Goal: Navigation & Orientation: Find specific page/section

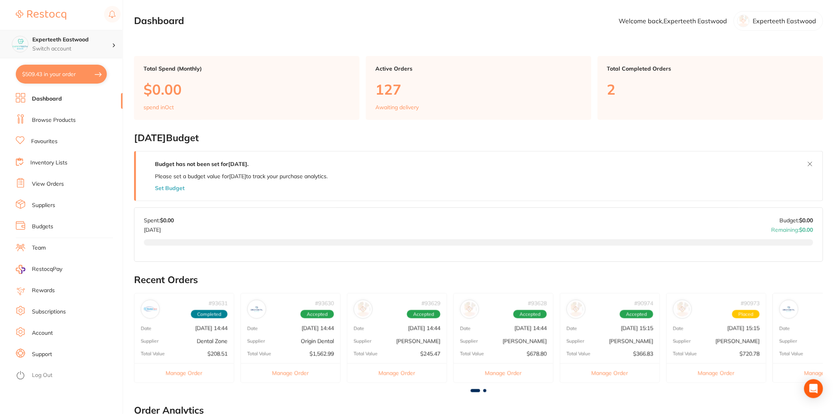
click at [111, 41] on h4 "Experteeth Eastwood" at bounding box center [72, 40] width 80 height 8
click at [774, 26] on div "Experteeth Eastwood" at bounding box center [779, 21] width 90 height 20
click at [754, 18] on p "Experteeth Eastwood" at bounding box center [784, 20] width 63 height 7
click at [775, 18] on p "Experteeth Eastwood" at bounding box center [784, 20] width 63 height 7
click at [726, 22] on p "Welcome back, Experteeth [PERSON_NAME]" at bounding box center [673, 20] width 108 height 7
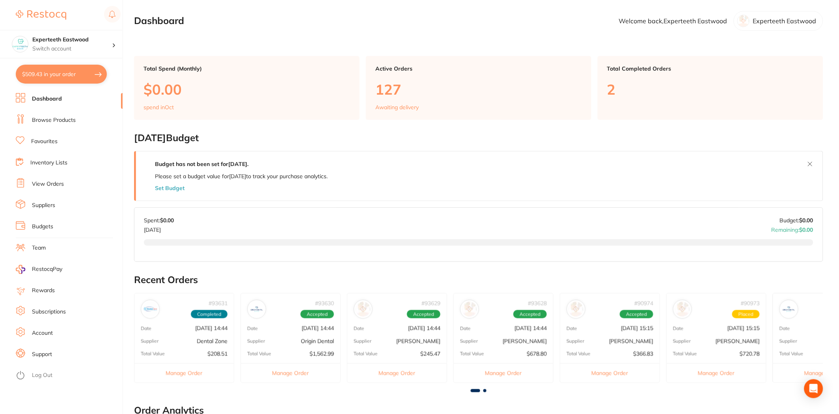
click at [49, 330] on link "Account" at bounding box center [42, 333] width 21 height 8
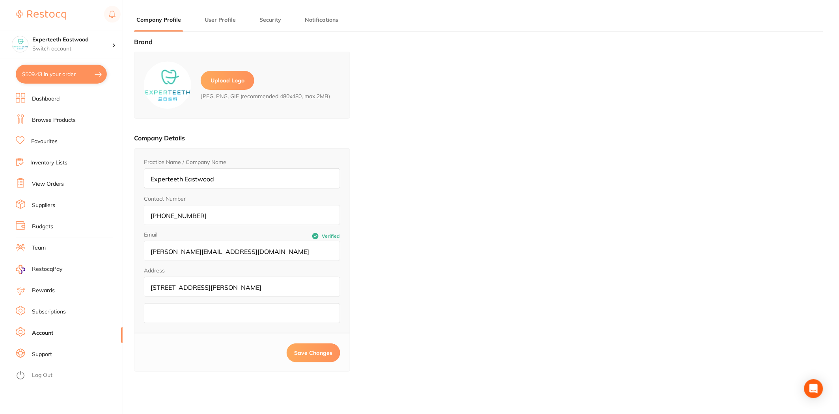
type input "Experteeth"
type input "Eastwood"
type input "[PERSON_NAME][EMAIL_ADDRESS][DOMAIN_NAME]"
click at [265, 22] on button "Security" at bounding box center [270, 19] width 26 height 7
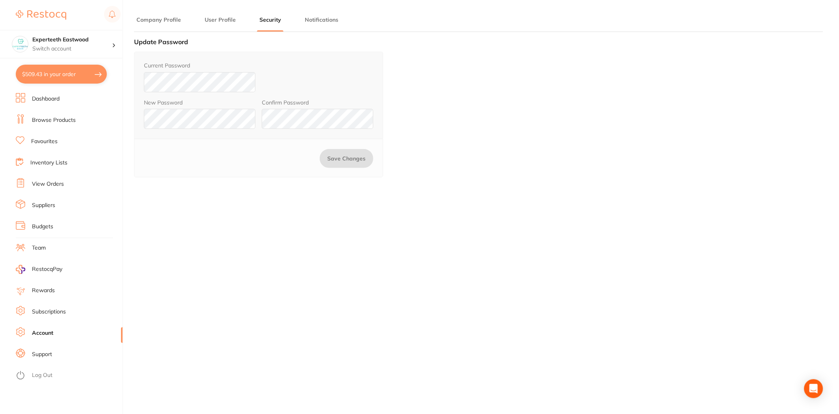
click at [219, 18] on button "User Profile" at bounding box center [220, 19] width 36 height 7
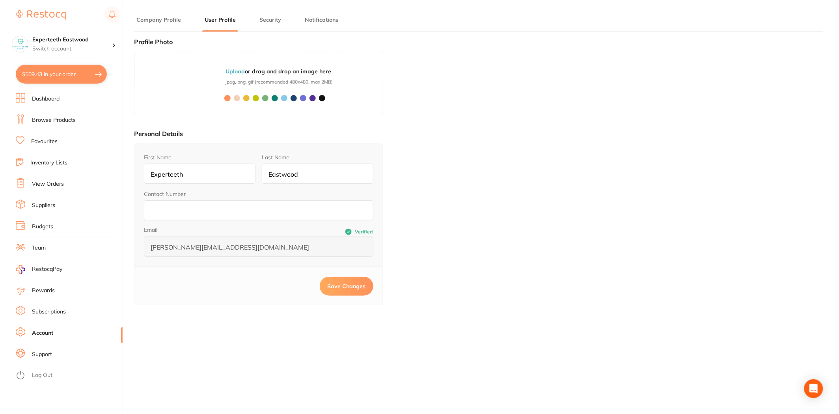
click at [168, 16] on button "Company Profile" at bounding box center [158, 19] width 49 height 7
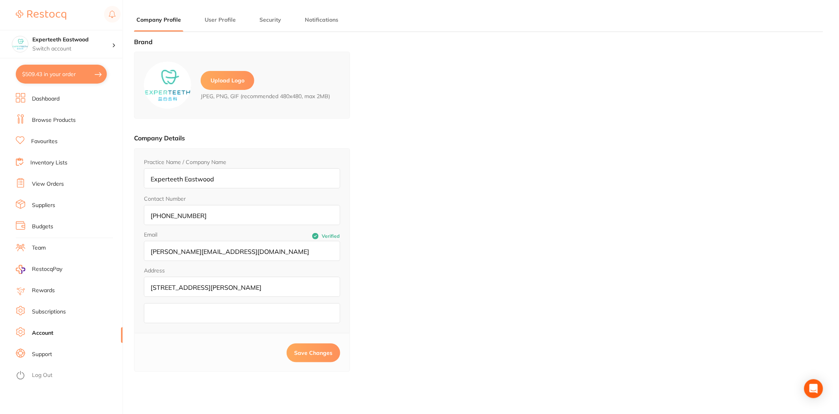
click at [70, 312] on li "Subscriptions" at bounding box center [69, 312] width 107 height 12
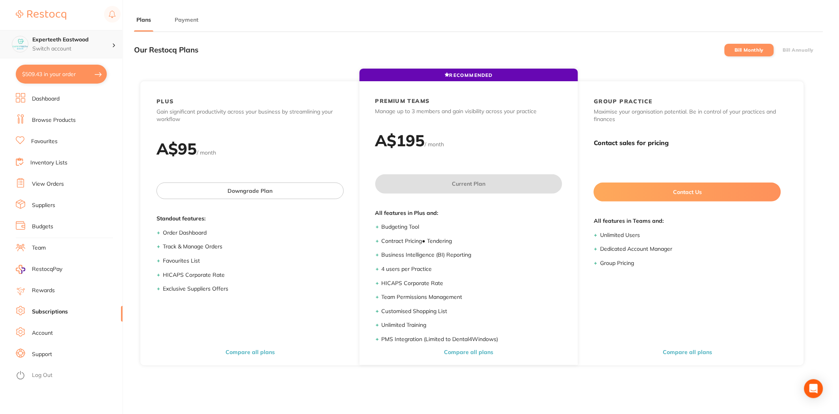
click at [71, 44] on div "Experteeth Eastwood Switch account" at bounding box center [72, 44] width 80 height 17
click at [95, 93] on li "Dashboard" at bounding box center [69, 99] width 107 height 12
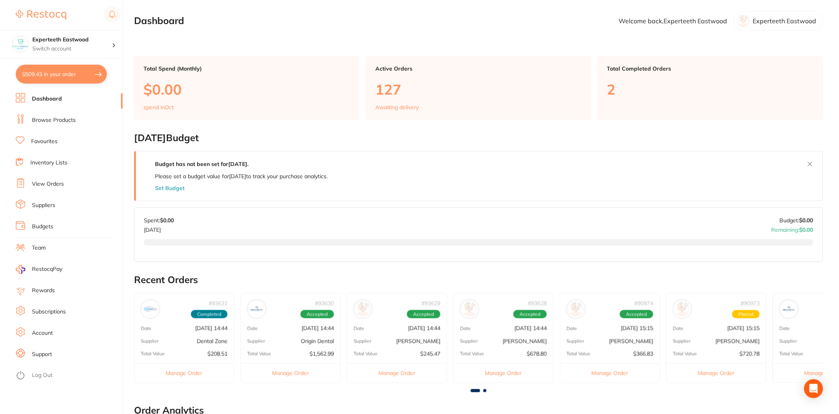
click at [42, 15] on img at bounding box center [41, 14] width 50 height 9
click at [106, 17] on rect at bounding box center [112, 14] width 17 height 17
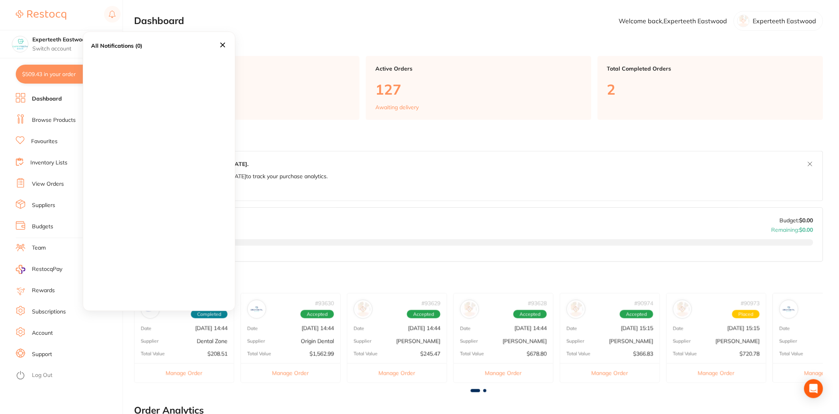
click at [226, 45] on icon at bounding box center [222, 45] width 9 height 9
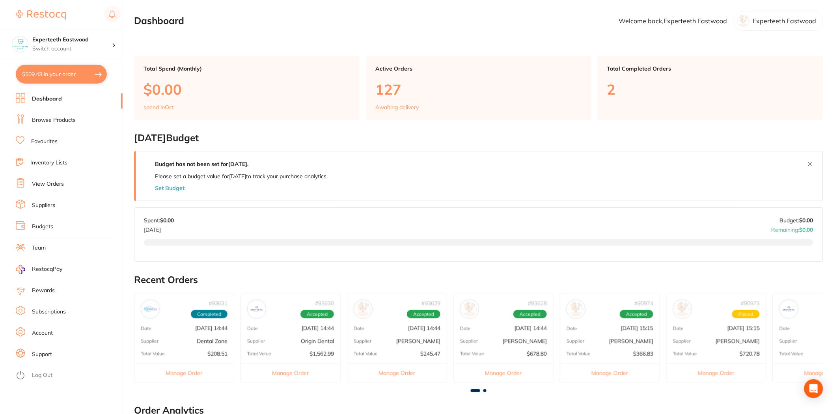
click at [67, 183] on li "View Orders" at bounding box center [69, 184] width 107 height 12
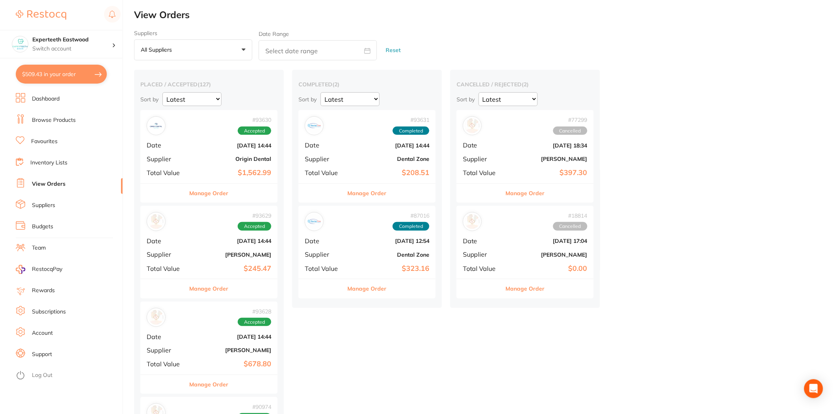
click at [42, 253] on li "Team" at bounding box center [69, 248] width 107 height 12
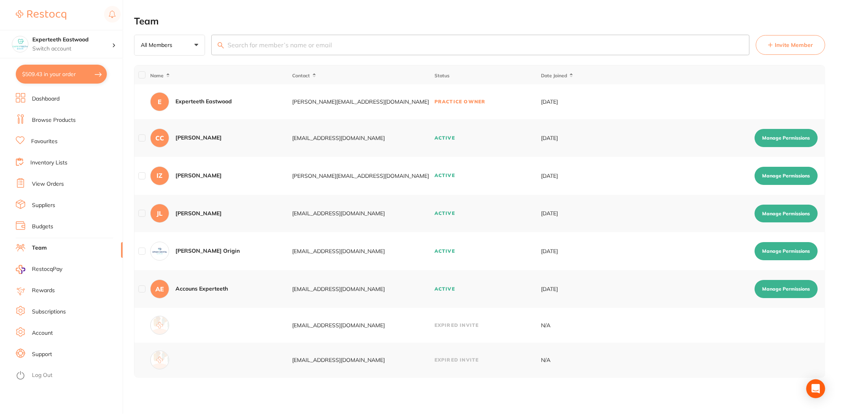
click at [54, 267] on span "RestocqPay" at bounding box center [47, 269] width 30 height 8
click at [60, 313] on link "Subscriptions" at bounding box center [49, 312] width 34 height 8
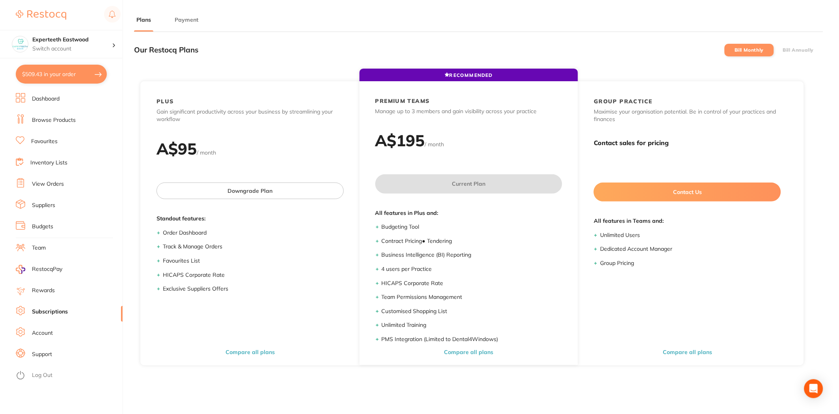
click at [42, 332] on link "Account" at bounding box center [42, 333] width 21 height 8
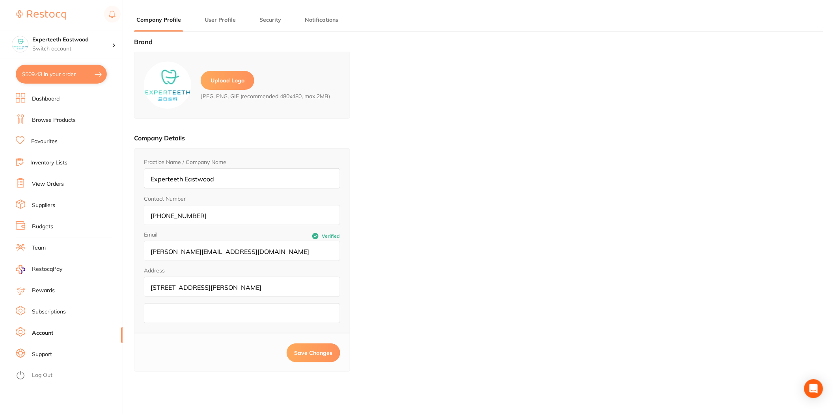
type input "Experteeth"
type input "Eastwood"
type input "[PERSON_NAME][EMAIL_ADDRESS][DOMAIN_NAME]"
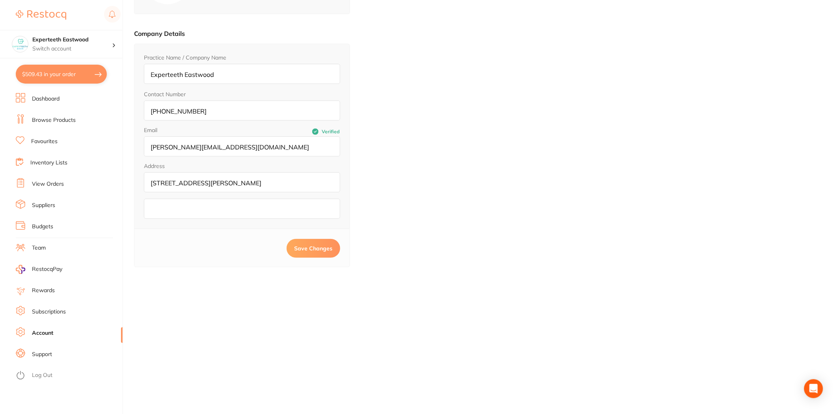
scroll to position [106, 0]
click at [46, 359] on li "Support" at bounding box center [69, 355] width 107 height 12
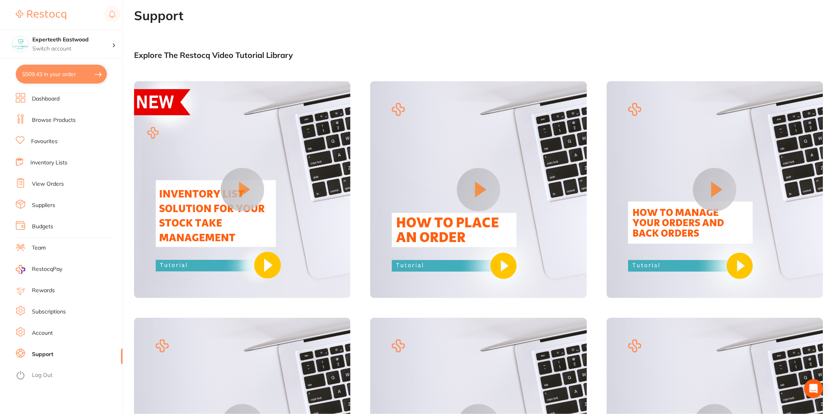
click at [44, 74] on button "$509.43 in your order" at bounding box center [61, 74] width 91 height 19
checkbox input "true"
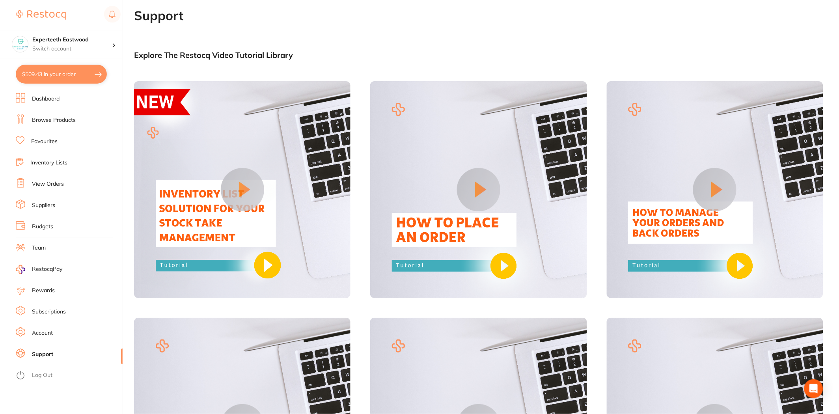
checkbox input "true"
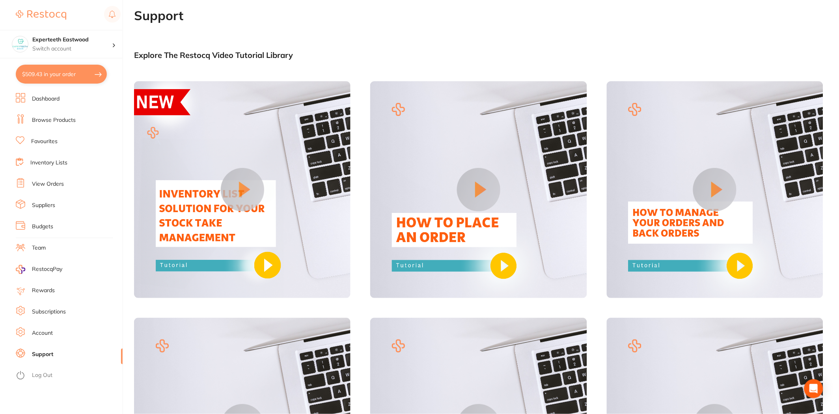
checkbox input "true"
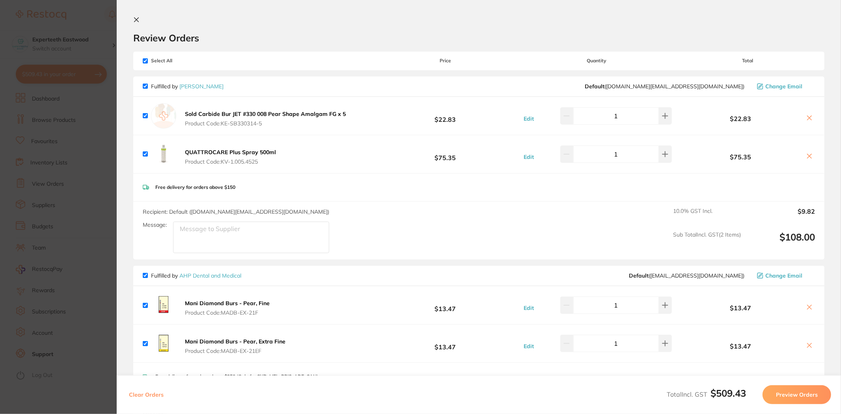
click at [138, 21] on icon at bounding box center [136, 20] width 4 height 4
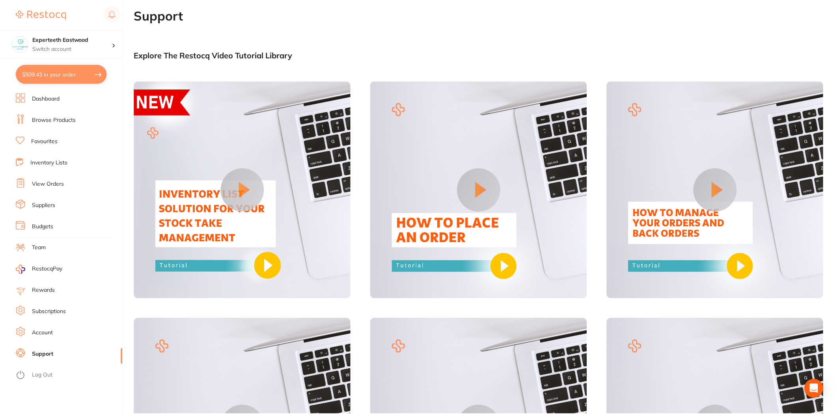
scroll to position [106, 0]
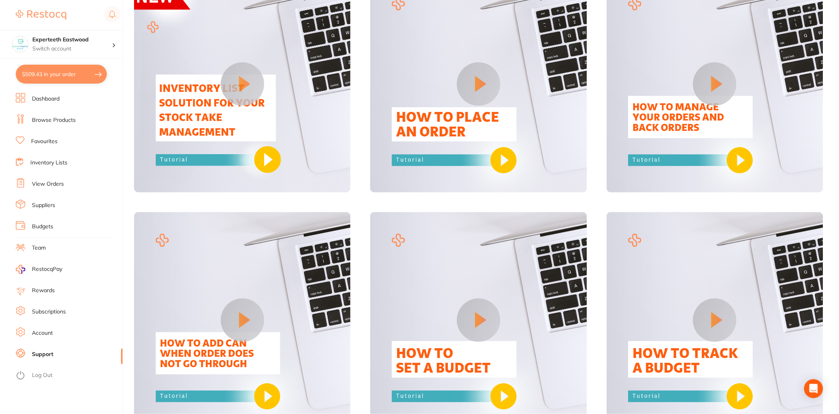
click at [70, 335] on li "Account" at bounding box center [69, 333] width 107 height 12
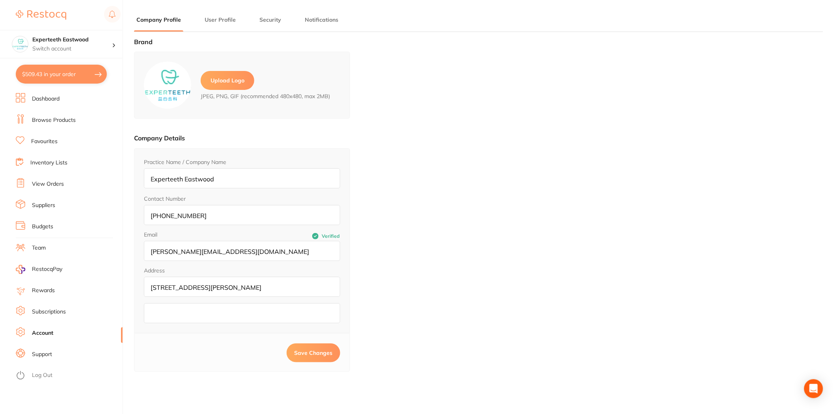
type input "Experteeth"
type input "Eastwood"
type input "[PERSON_NAME][EMAIL_ADDRESS][DOMAIN_NAME]"
click at [222, 21] on button "User Profile" at bounding box center [220, 19] width 36 height 7
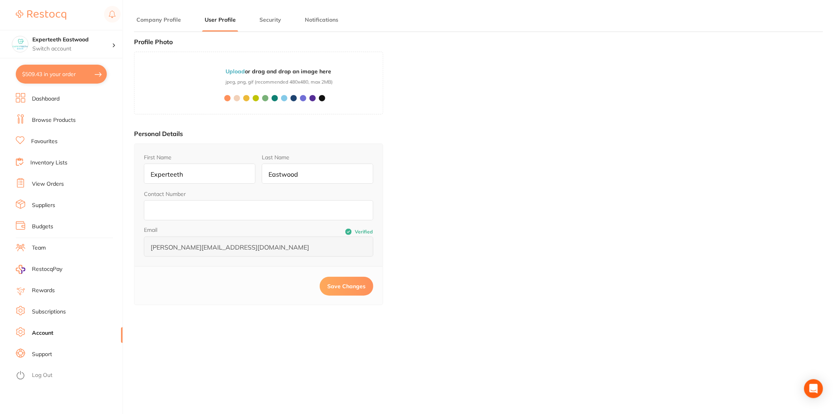
click at [277, 22] on button "Security" at bounding box center [270, 19] width 26 height 7
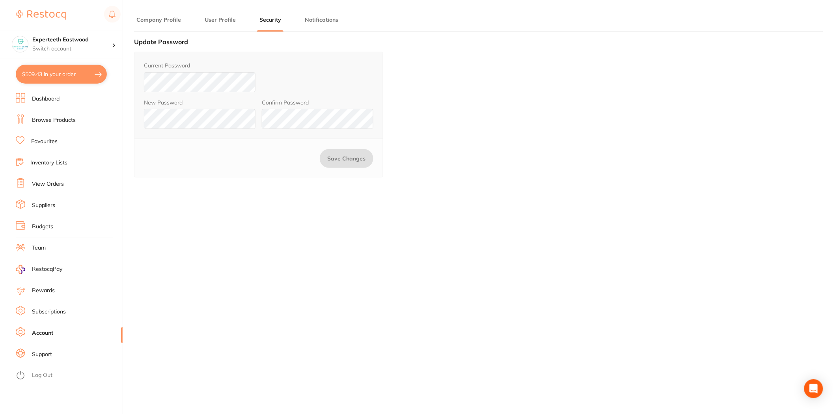
click at [326, 21] on button "Notifications" at bounding box center [321, 19] width 38 height 7
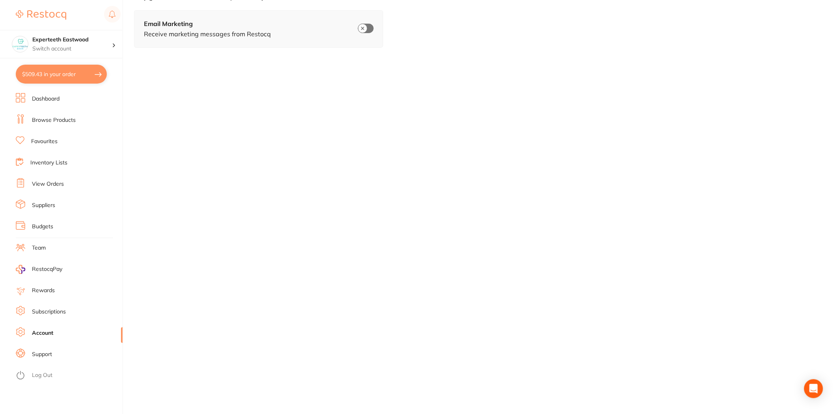
scroll to position [106, 0]
click at [54, 353] on li "Support" at bounding box center [69, 355] width 107 height 12
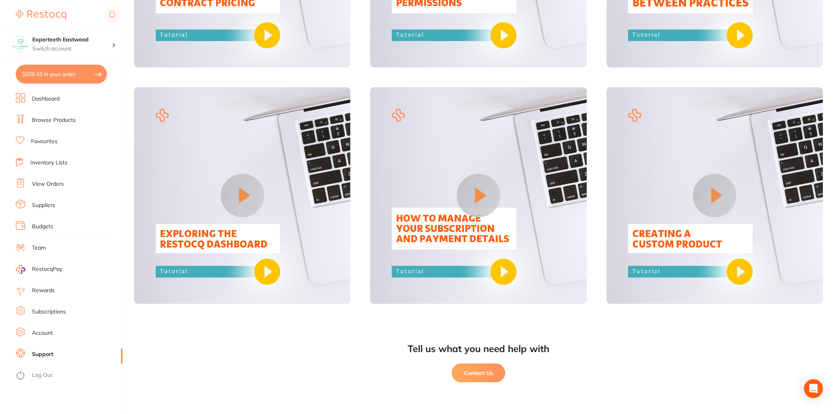
scroll to position [703, 0]
click at [54, 223] on li "Budgets" at bounding box center [69, 227] width 107 height 12
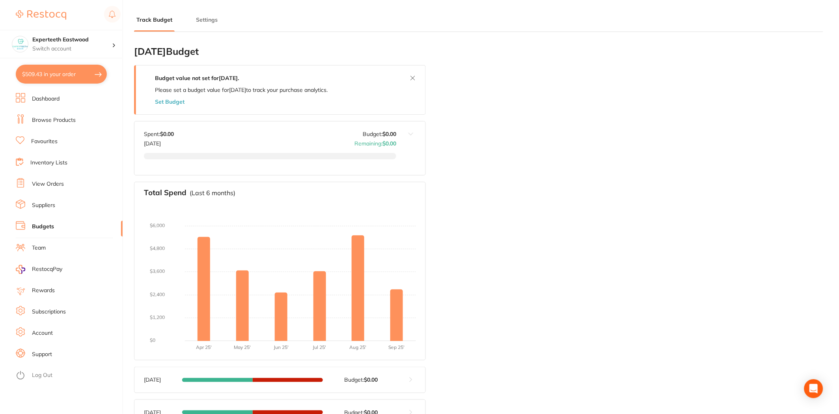
click at [199, 22] on button "Settings" at bounding box center [207, 19] width 26 height 7
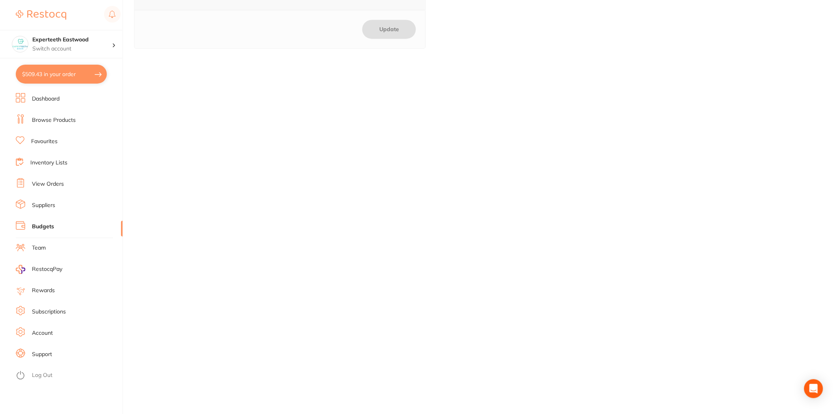
scroll to position [701, 0]
click at [67, 204] on li "Suppliers" at bounding box center [69, 206] width 107 height 12
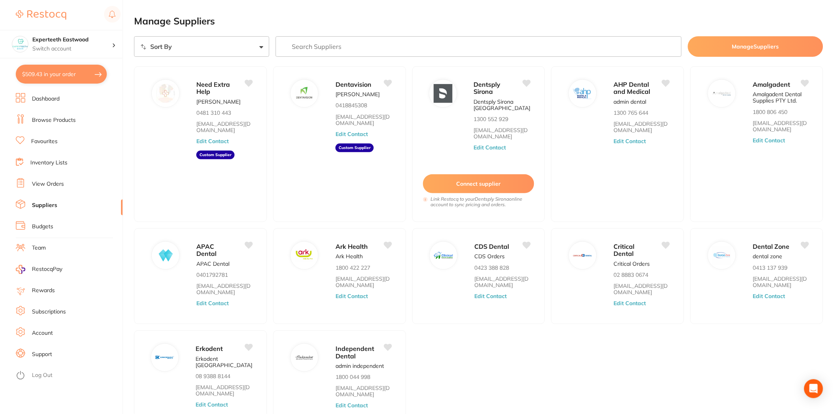
click at [71, 190] on li "View Orders" at bounding box center [69, 184] width 107 height 12
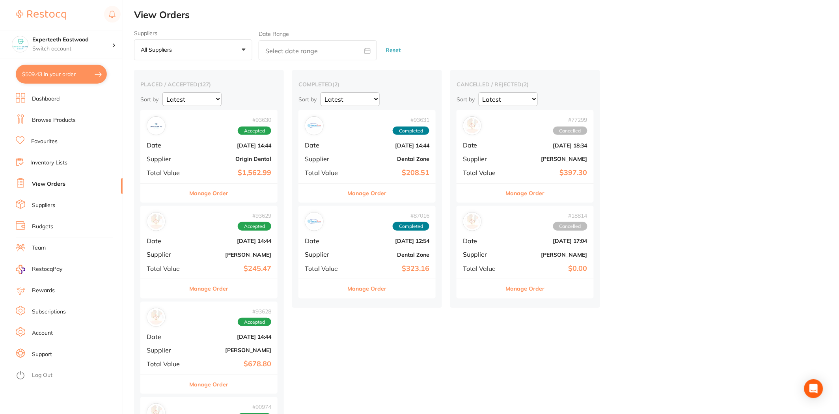
click at [63, 157] on li "Inventory Lists" at bounding box center [69, 163] width 107 height 12
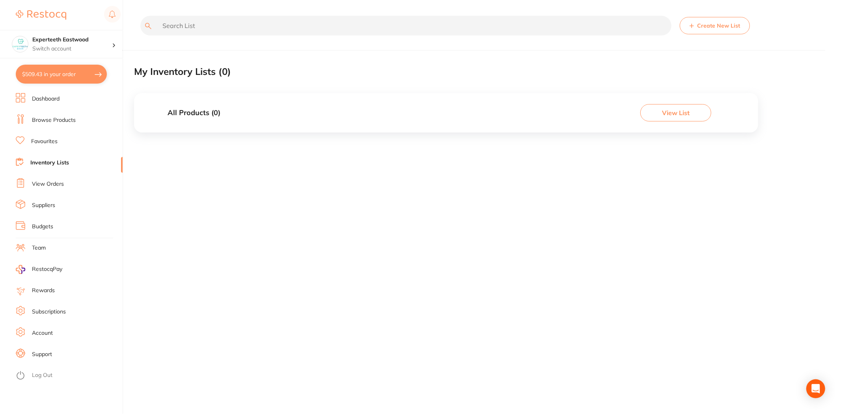
click at [69, 146] on li "Favourites" at bounding box center [69, 142] width 107 height 12
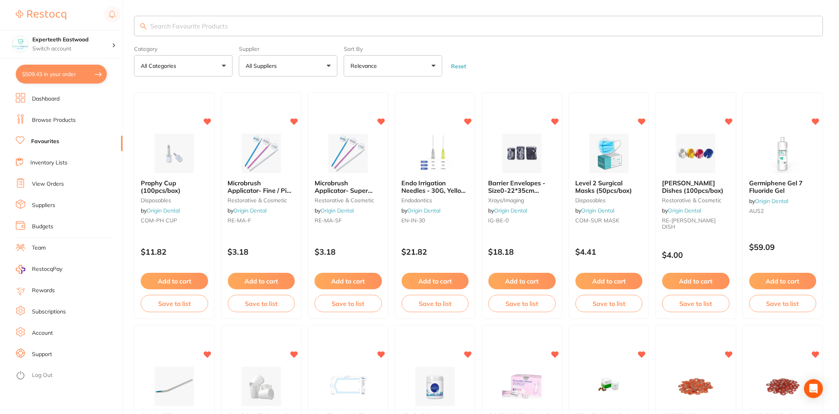
click at [82, 122] on li "Browse Products" at bounding box center [69, 120] width 107 height 12
